Goal: Task Accomplishment & Management: Manage account settings

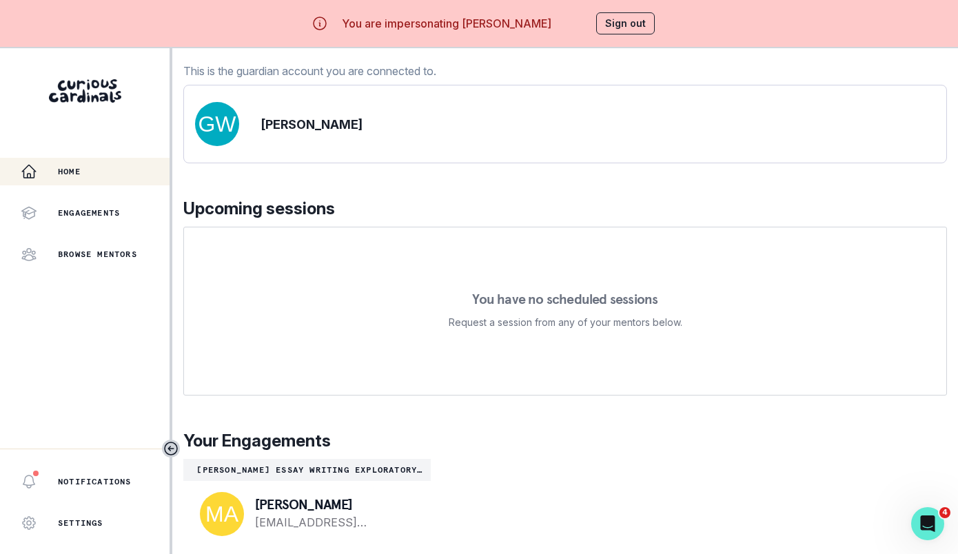
scroll to position [48, 0]
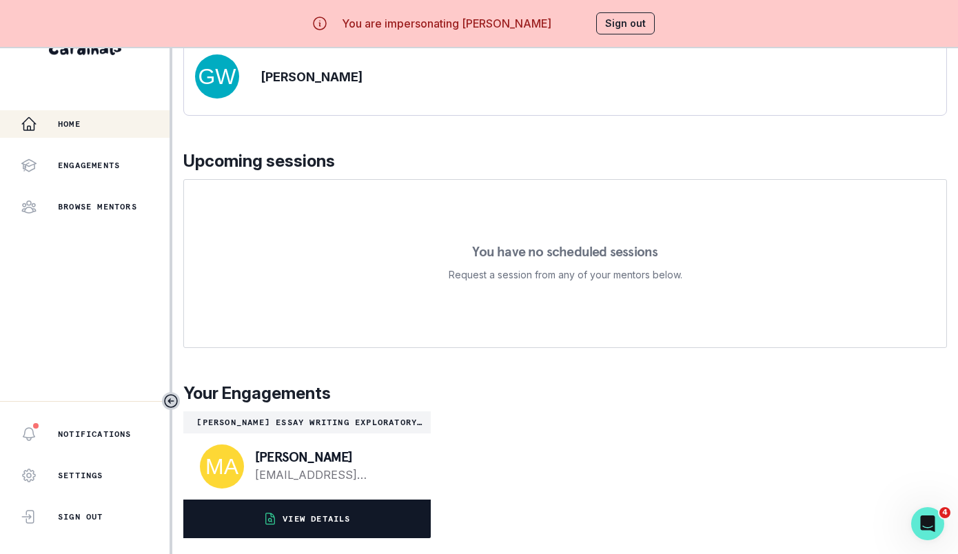
click at [363, 511] on button "VIEW DETAILS" at bounding box center [306, 519] width 247 height 39
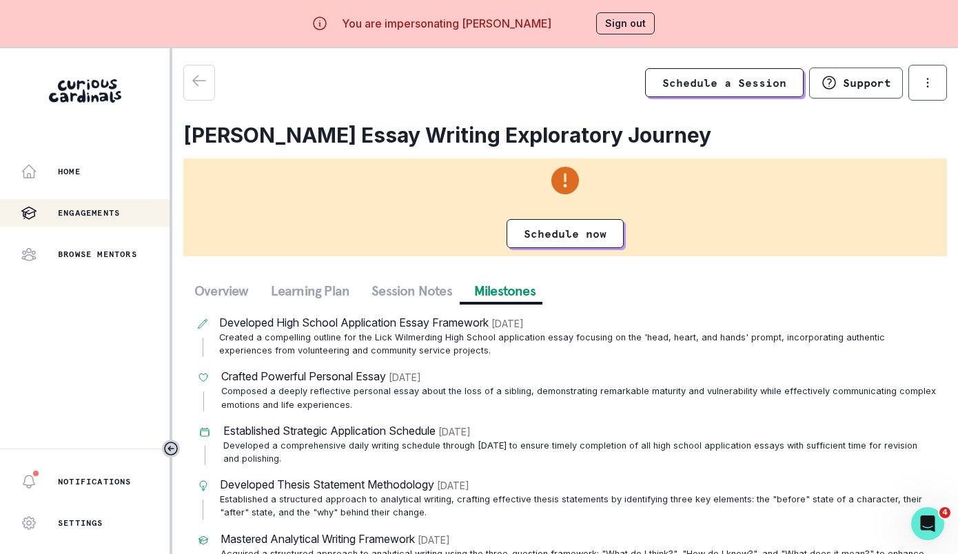
click at [487, 284] on button "Milestones" at bounding box center [504, 290] width 83 height 25
click at [433, 284] on button "Session Notes" at bounding box center [411, 290] width 103 height 25
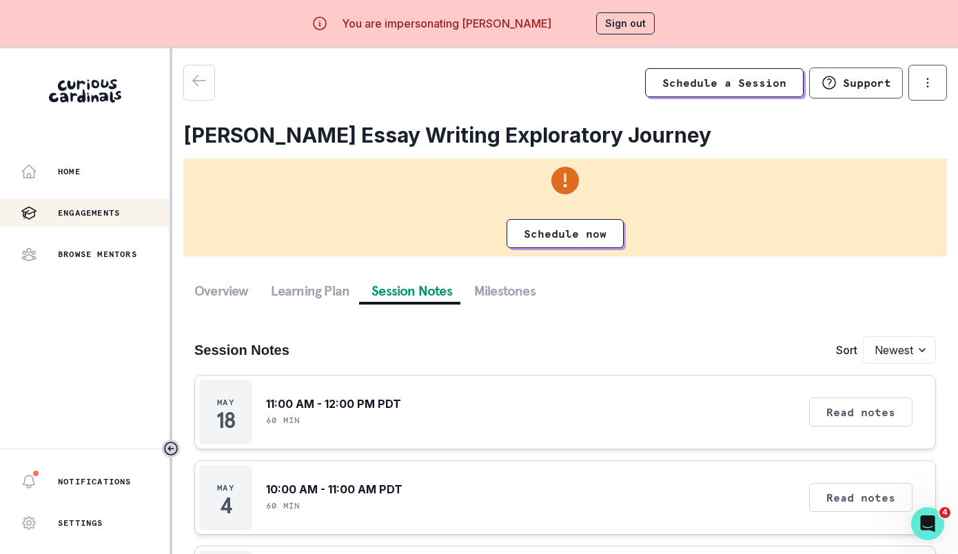
click at [624, 26] on button "Sign out" at bounding box center [625, 23] width 59 height 22
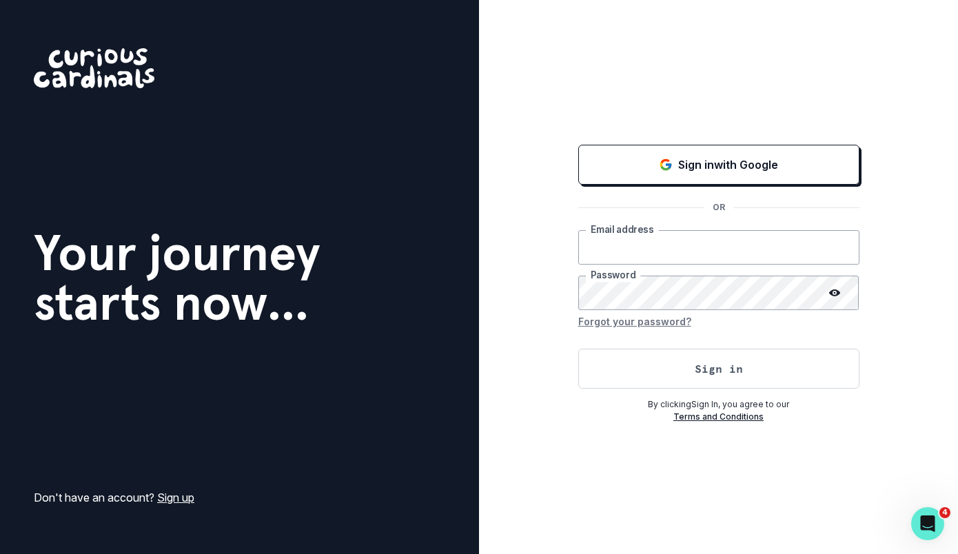
type input "[EMAIL_ADDRESS][DOMAIN_NAME]"
click at [653, 388] on div "Sign in with Google OR [EMAIL_ADDRESS][DOMAIN_NAME] Email address Password Forg…" at bounding box center [718, 282] width 281 height 281
click at [653, 376] on button "Sign in" at bounding box center [718, 369] width 281 height 40
